Goal: Task Accomplishment & Management: Manage account settings

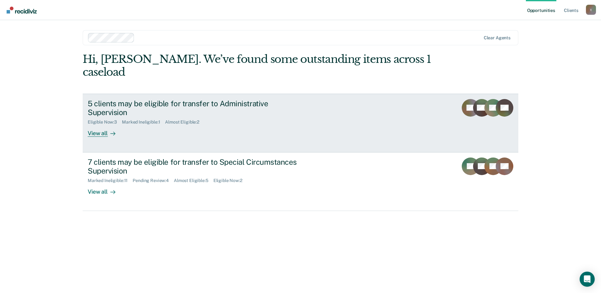
click at [132, 101] on div "5 clients may be eligible for transfer to Administrative Supervision" at bounding box center [198, 108] width 221 height 18
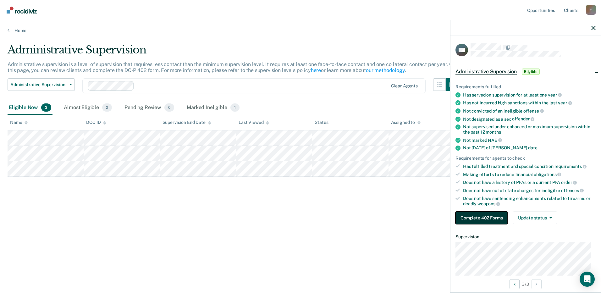
click at [468, 218] on button "Complete 402 Forms" at bounding box center [482, 218] width 52 height 13
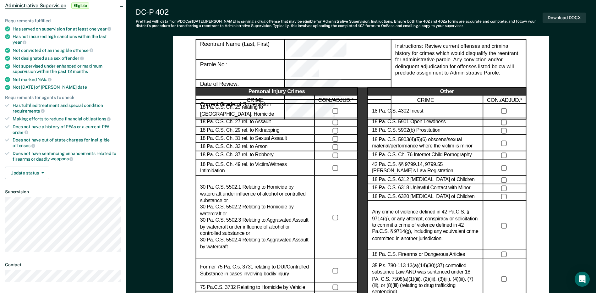
scroll to position [63, 0]
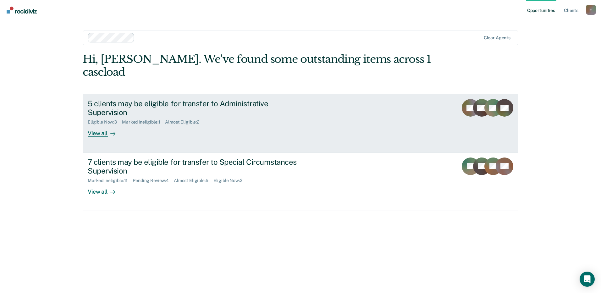
click at [96, 125] on div "View all" at bounding box center [105, 131] width 35 height 12
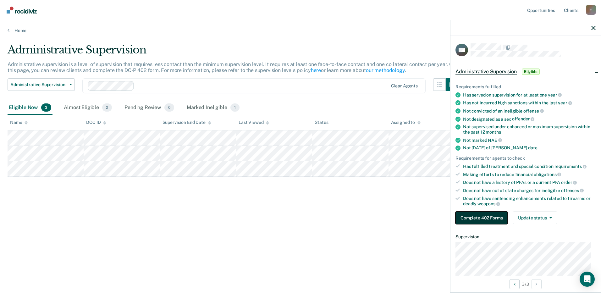
click at [466, 220] on button "Complete 402 Forms" at bounding box center [482, 218] width 52 height 13
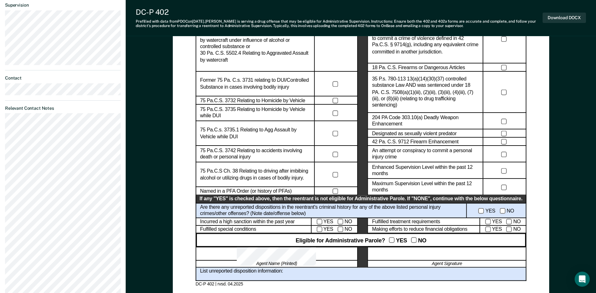
scroll to position [252, 0]
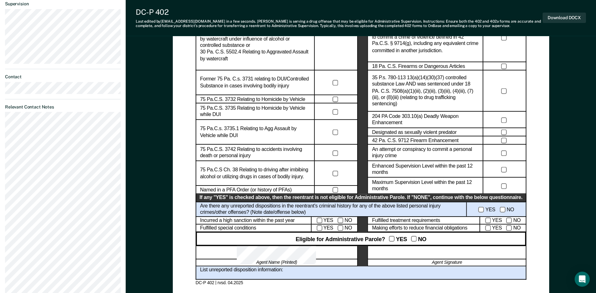
click at [486, 229] on div "YES NO" at bounding box center [503, 228] width 46 height 8
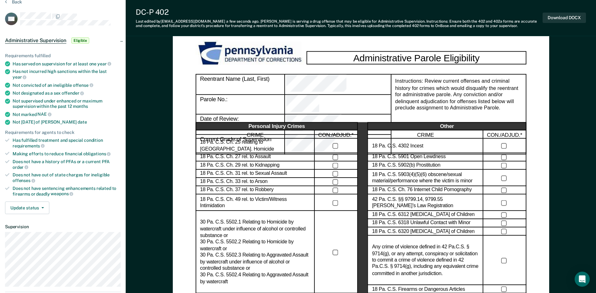
scroll to position [0, 0]
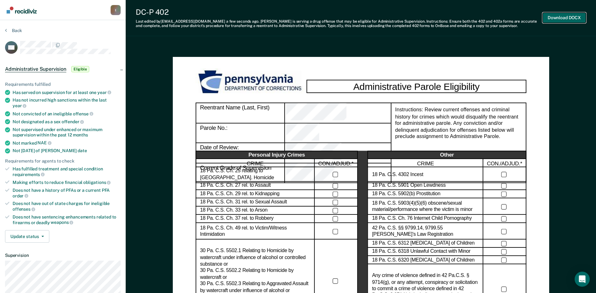
click at [561, 22] on button "Download DOCX" at bounding box center [564, 18] width 43 height 10
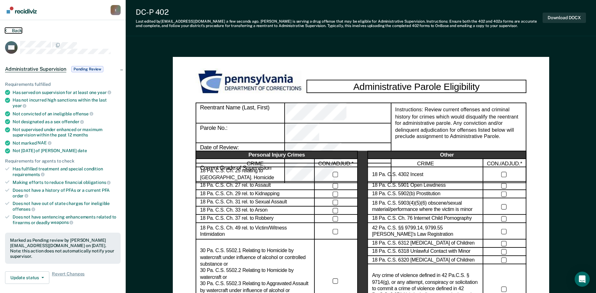
click at [17, 31] on button "Back" at bounding box center [13, 31] width 17 height 6
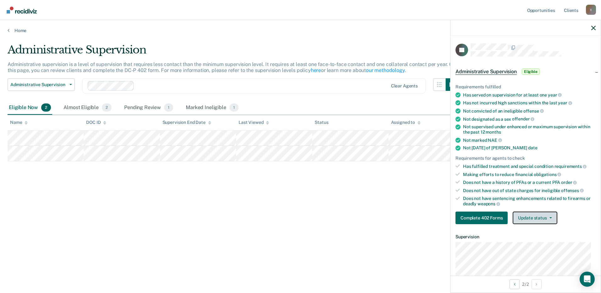
click at [545, 216] on button "Update status" at bounding box center [535, 218] width 44 height 13
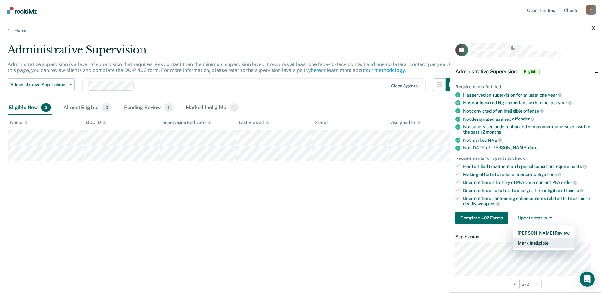
click at [523, 242] on button "Mark Ineligible" at bounding box center [544, 243] width 62 height 10
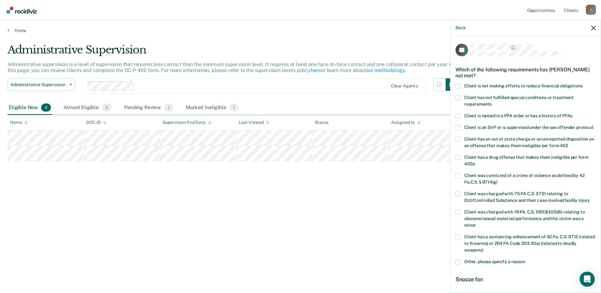
click at [461, 87] on label "Client is not making efforts to reduce financial obligations" at bounding box center [526, 87] width 140 height 7
click at [583, 84] on input "Client is not making efforts to reduce financial obligations" at bounding box center [583, 84] width 0 height 0
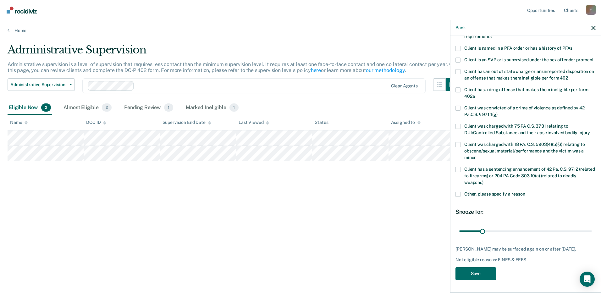
scroll to position [74, 0]
drag, startPoint x: 481, startPoint y: 233, endPoint x: 523, endPoint y: 234, distance: 42.2
type input "91"
click at [523, 234] on input "range" at bounding box center [525, 230] width 133 height 11
click at [479, 269] on button "Save" at bounding box center [476, 273] width 41 height 13
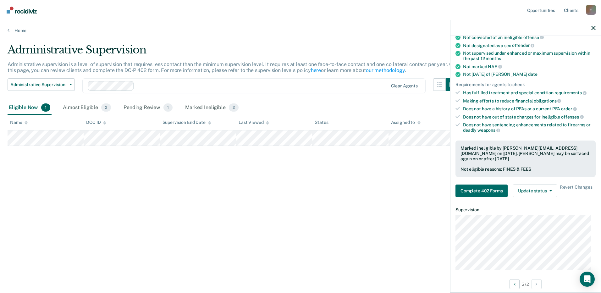
scroll to position [63, 0]
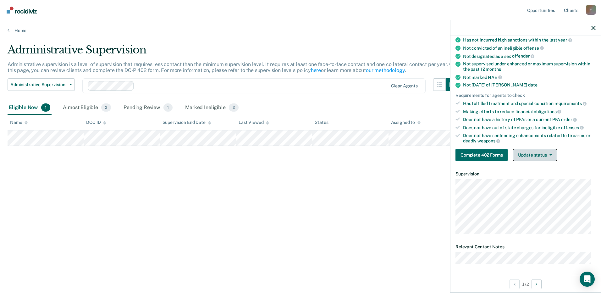
click at [550, 154] on icon "button" at bounding box center [551, 154] width 3 height 1
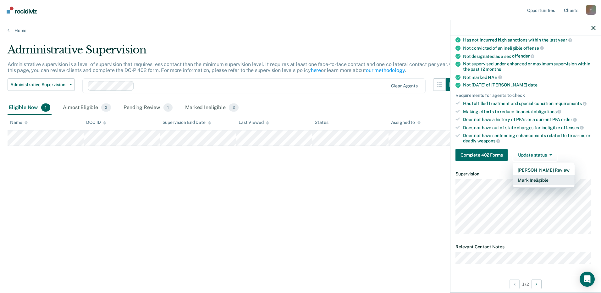
click at [520, 180] on button "Mark Ineligible" at bounding box center [544, 180] width 62 height 10
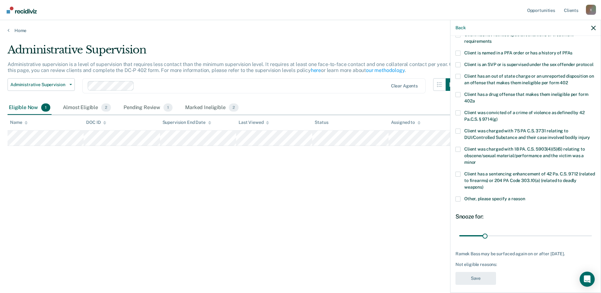
scroll to position [0, 0]
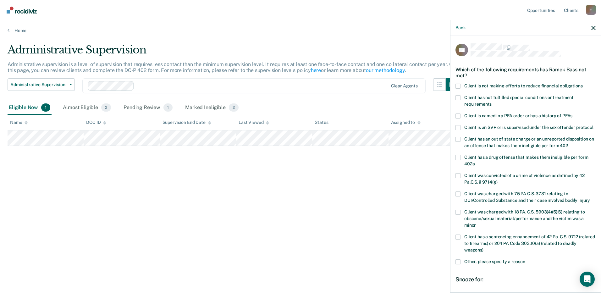
click at [458, 85] on span at bounding box center [458, 86] width 5 height 5
click at [583, 84] on input "Client is not making efforts to reduce financial obligations" at bounding box center [583, 84] width 0 height 0
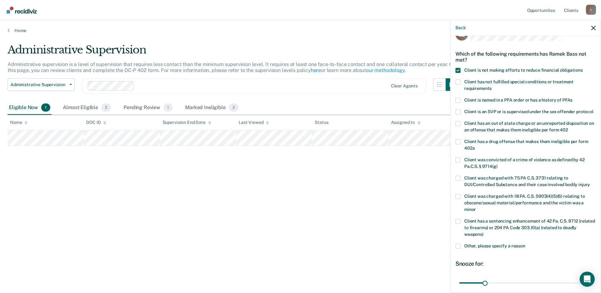
scroll to position [74, 0]
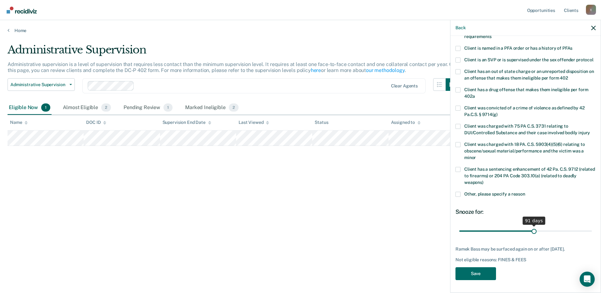
drag, startPoint x: 483, startPoint y: 232, endPoint x: 532, endPoint y: 229, distance: 48.5
type input "91"
click at [532, 229] on input "range" at bounding box center [525, 230] width 133 height 11
click at [481, 274] on button "Save" at bounding box center [476, 273] width 41 height 13
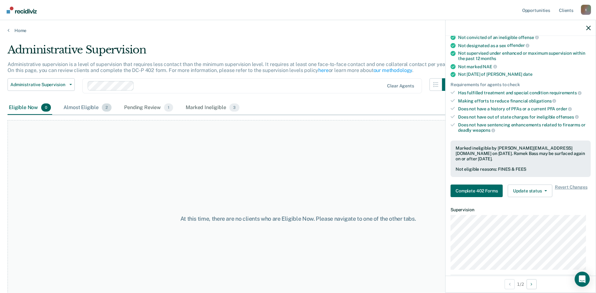
click at [89, 110] on div "Almost Eligible 2" at bounding box center [87, 108] width 51 height 14
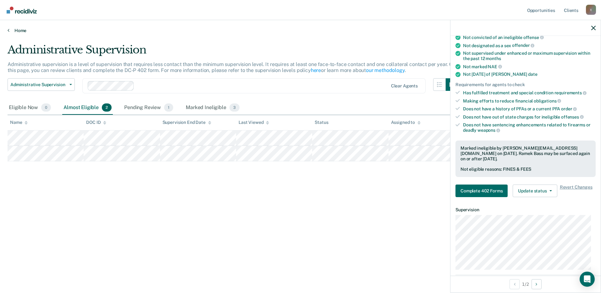
click at [12, 30] on link "Home" at bounding box center [301, 31] width 586 height 6
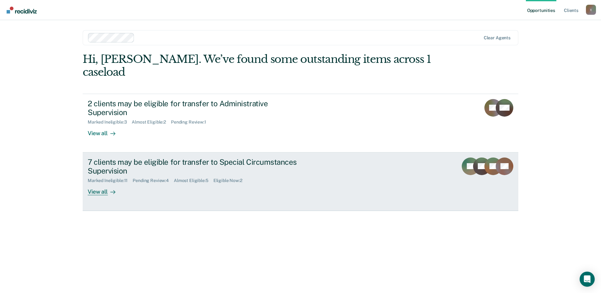
click at [94, 158] on div "7 clients may be eligible for transfer to Special Circumstances Supervision" at bounding box center [198, 167] width 221 height 18
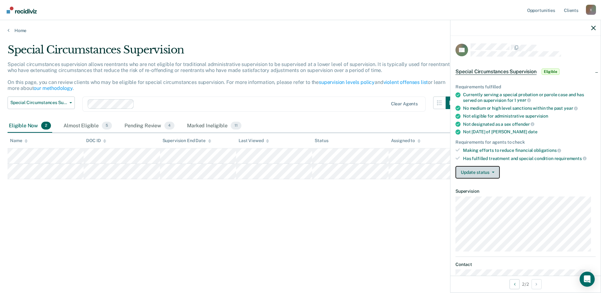
click at [491, 173] on button "Update status" at bounding box center [478, 172] width 44 height 13
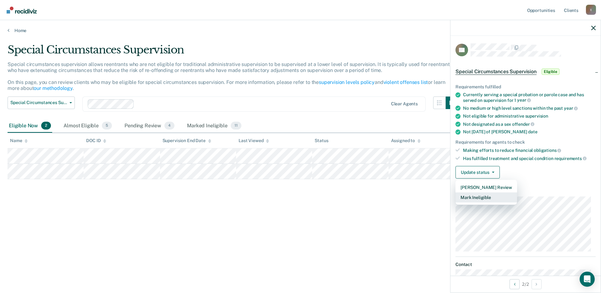
click at [481, 196] on button "Mark Ineligible" at bounding box center [487, 197] width 62 height 10
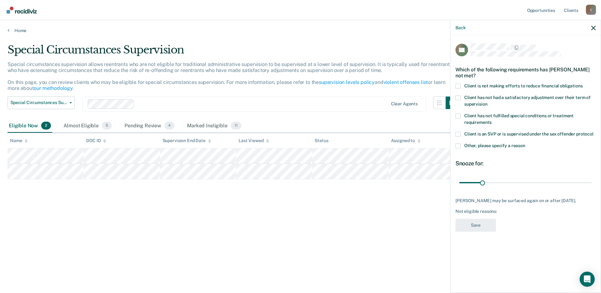
click at [459, 88] on span at bounding box center [458, 86] width 5 height 5
click at [583, 84] on input "Client is not making efforts to reduce financial obligations" at bounding box center [583, 84] width 0 height 0
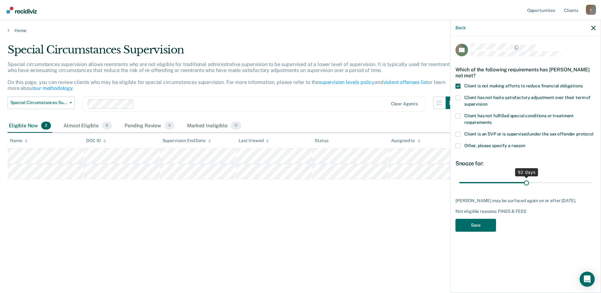
drag, startPoint x: 481, startPoint y: 180, endPoint x: 527, endPoint y: 186, distance: 46.6
type input "92"
click at [527, 186] on input "range" at bounding box center [525, 182] width 133 height 11
click at [475, 225] on button "Save" at bounding box center [476, 225] width 41 height 13
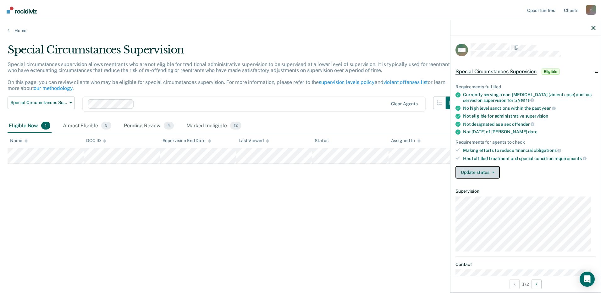
click at [495, 173] on button "Update status" at bounding box center [478, 172] width 44 height 13
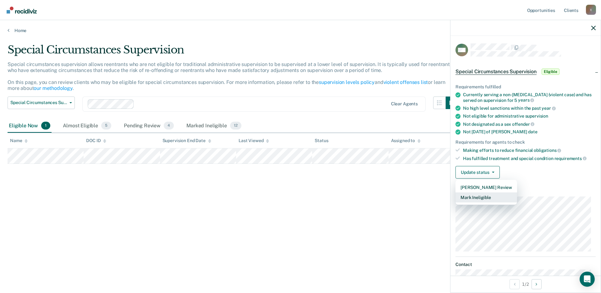
click at [491, 194] on button "Mark Ineligible" at bounding box center [487, 197] width 62 height 10
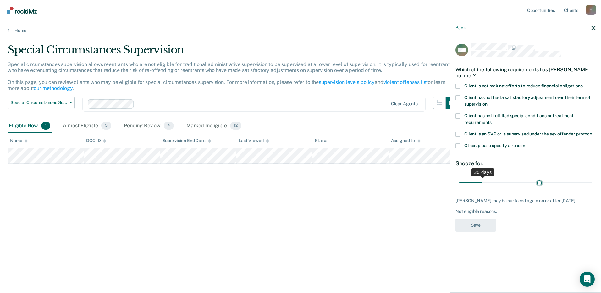
click at [540, 183] on input "range" at bounding box center [525, 182] width 133 height 11
type input "90"
click at [525, 181] on input "range" at bounding box center [525, 182] width 133 height 11
click at [458, 84] on span at bounding box center [458, 86] width 5 height 5
click at [583, 84] on input "Client is not making efforts to reduce financial obligations" at bounding box center [583, 84] width 0 height 0
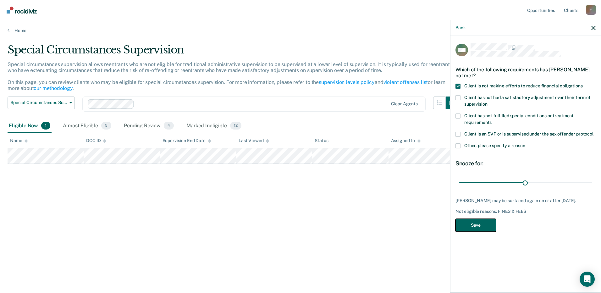
click at [475, 222] on button "Save" at bounding box center [476, 225] width 41 height 13
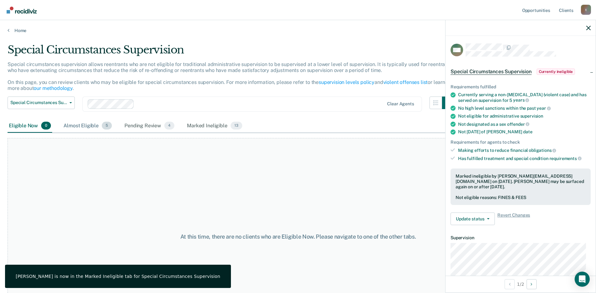
click at [81, 128] on div "Almost Eligible 5" at bounding box center [87, 126] width 51 height 14
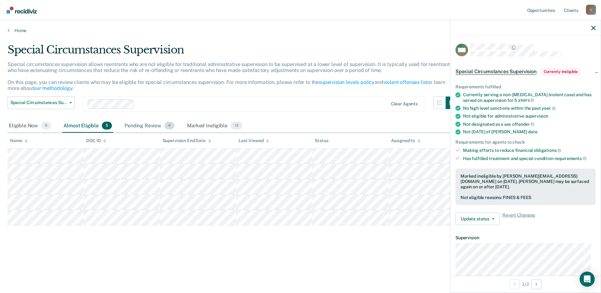
click at [152, 132] on div "Pending Review 4" at bounding box center [149, 126] width 53 height 14
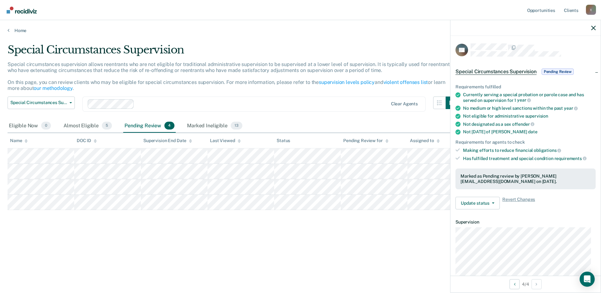
click at [7, 31] on div "Home" at bounding box center [300, 26] width 601 height 13
click at [495, 207] on button "Update status" at bounding box center [478, 203] width 44 height 13
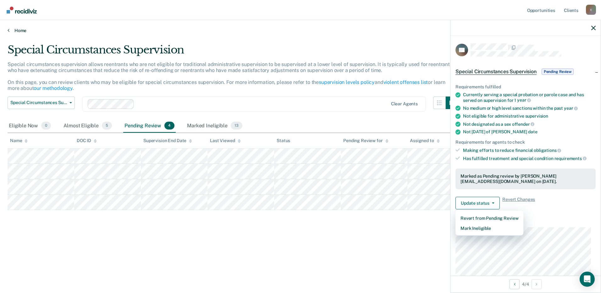
click at [12, 33] on link "Home" at bounding box center [301, 31] width 586 height 6
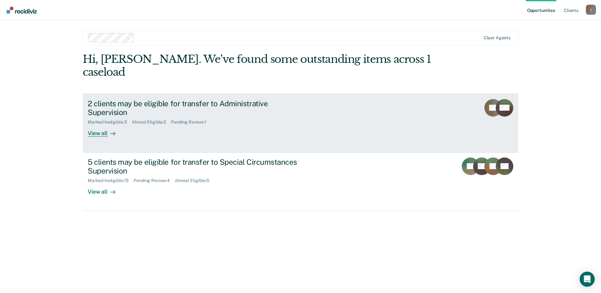
click at [119, 119] on div "Marked Ineligible : 3" at bounding box center [110, 121] width 44 height 5
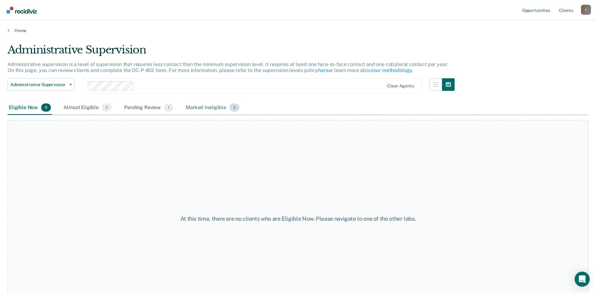
click at [197, 108] on div "Marked Ineligible 3" at bounding box center [213, 108] width 56 height 14
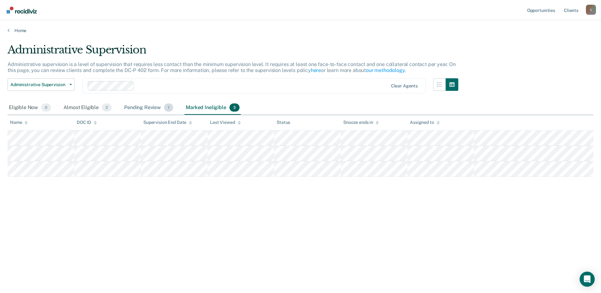
click at [139, 108] on div "Pending Review 1" at bounding box center [149, 108] width 52 height 14
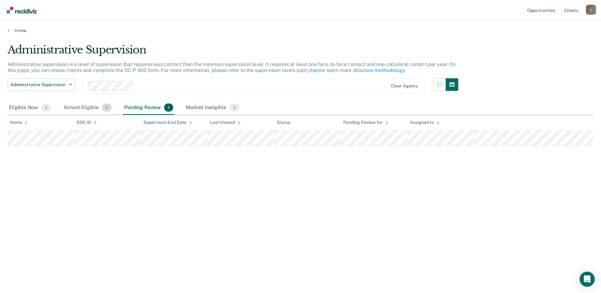
click at [89, 110] on div "Almost Eligible 2" at bounding box center [87, 108] width 51 height 14
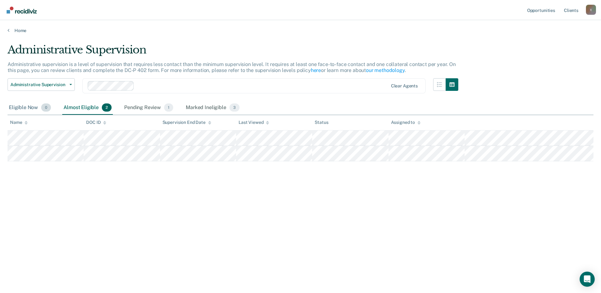
click at [26, 107] on div "Eligible Now 0" at bounding box center [30, 108] width 45 height 14
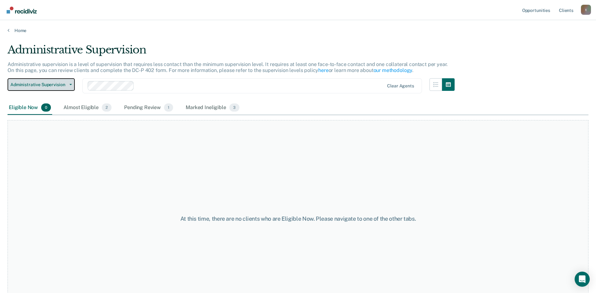
click at [66, 81] on button "Administrative Supervision" at bounding box center [41, 84] width 67 height 13
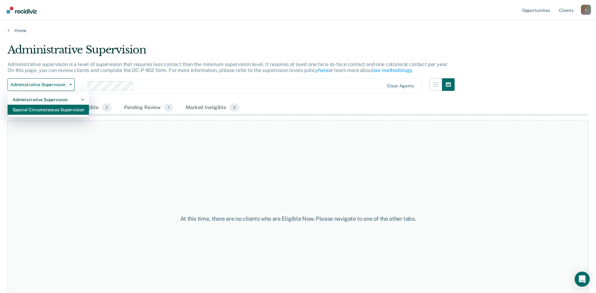
click at [65, 107] on div "Special Circumstances Supervision" at bounding box center [48, 110] width 71 height 10
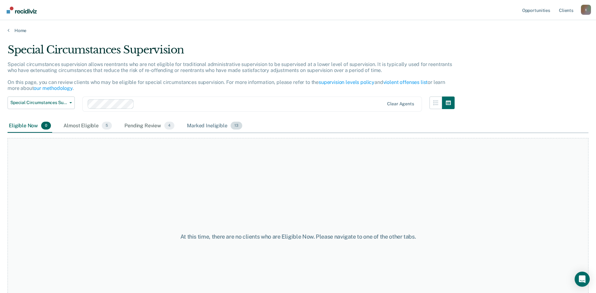
click at [202, 129] on div "Marked Ineligible 13" at bounding box center [215, 126] width 58 height 14
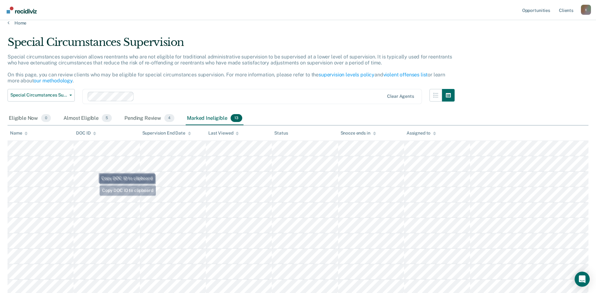
scroll to position [7, 0]
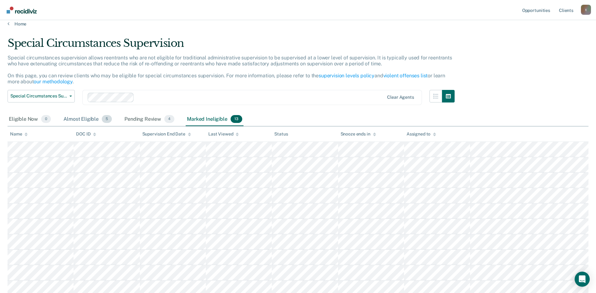
click at [76, 120] on div "Almost Eligible 5" at bounding box center [87, 120] width 51 height 14
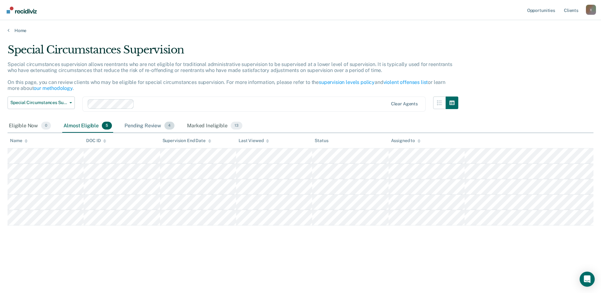
click at [145, 124] on div "Pending Review 4" at bounding box center [149, 126] width 53 height 14
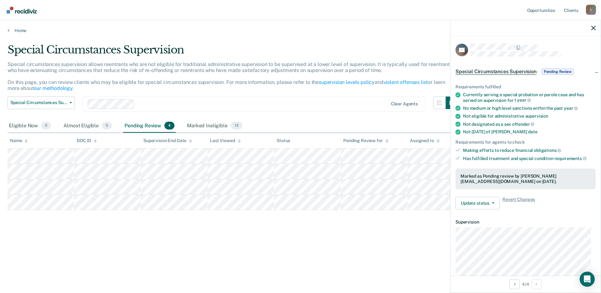
click at [492, 73] on span "Special Circumstances Supervision" at bounding box center [496, 72] width 81 height 6
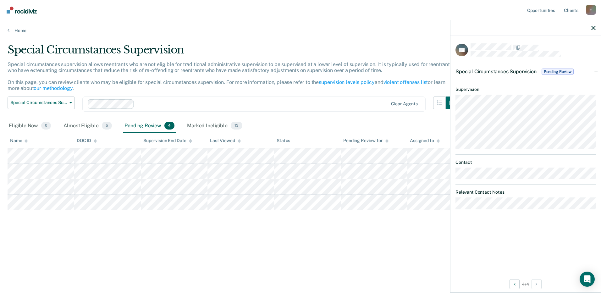
click at [500, 72] on span "Special Circumstances Supervision" at bounding box center [496, 72] width 81 height 6
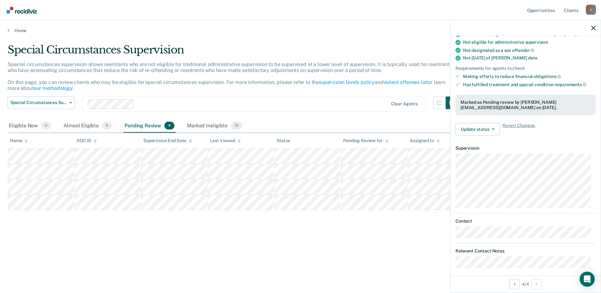
scroll to position [78, 0]
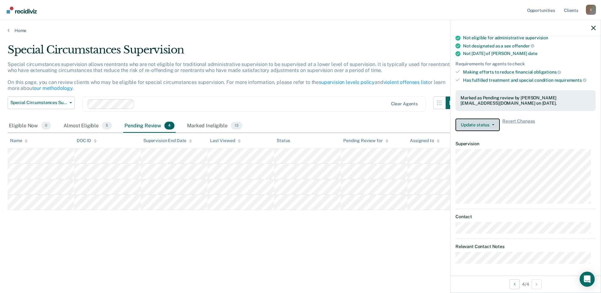
click at [480, 128] on button "Update status" at bounding box center [478, 125] width 44 height 13
click at [541, 133] on div "Requirements fulfilled Currently serving a special probation or parole case and…" at bounding box center [526, 66] width 150 height 140
click at [594, 29] on icon "button" at bounding box center [593, 28] width 4 height 4
